Goal: Task Accomplishment & Management: Manage account settings

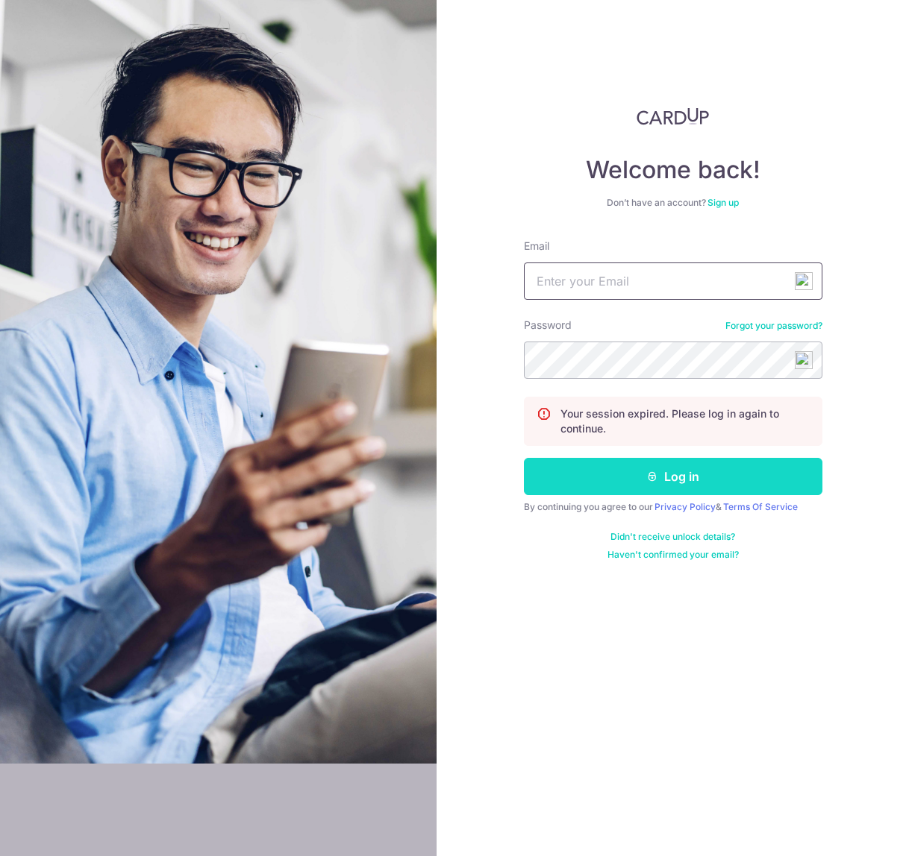
type input "[EMAIL_ADDRESS][DOMAIN_NAME]"
click at [738, 472] on button "Log in" at bounding box center [673, 476] width 298 height 37
